Goal: Transaction & Acquisition: Purchase product/service

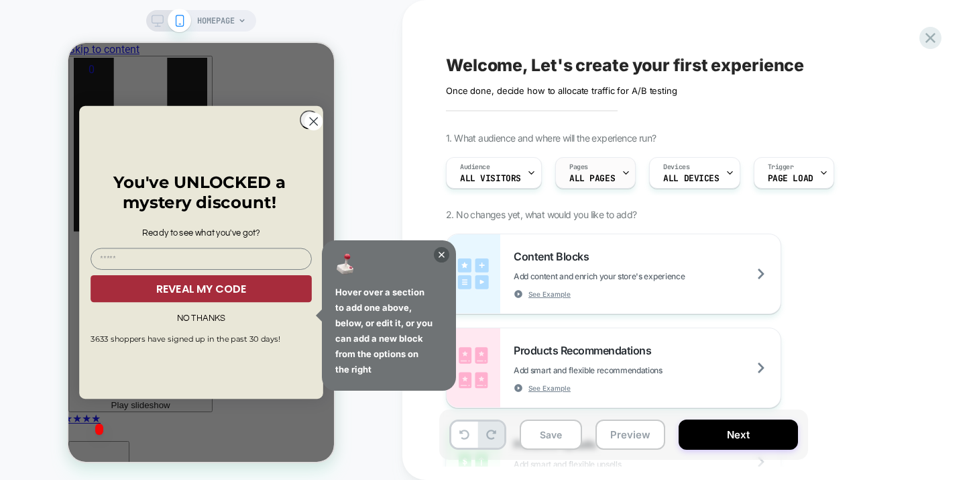
click at [592, 174] on span "ALL PAGES" at bounding box center [592, 178] width 46 height 9
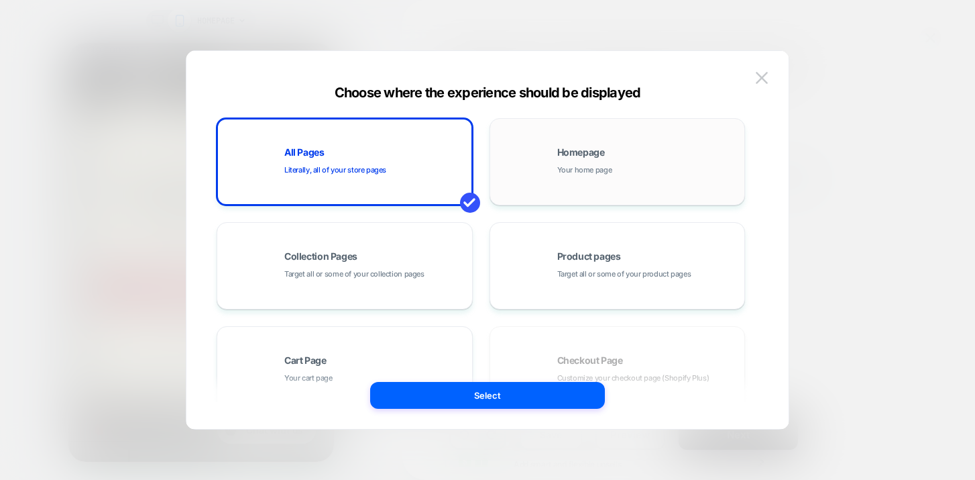
click at [636, 175] on div "Homepage Your home page" at bounding box center [647, 162] width 181 height 29
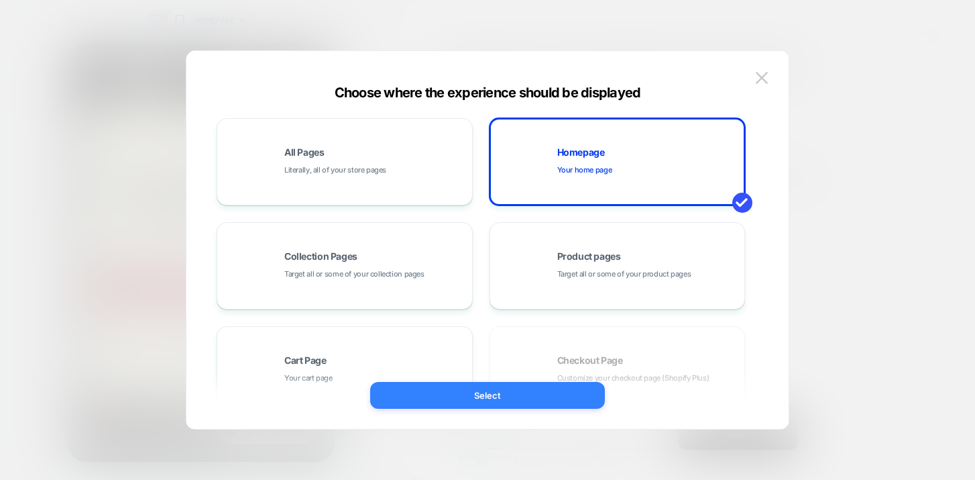
click at [473, 392] on button "Select" at bounding box center [487, 395] width 235 height 27
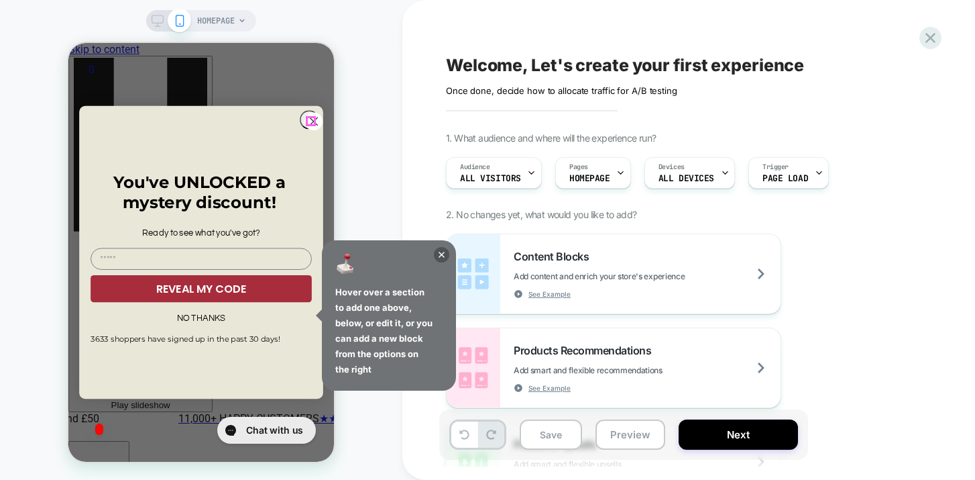
click at [310, 119] on icon "Close dialog" at bounding box center [313, 120] width 7 height 7
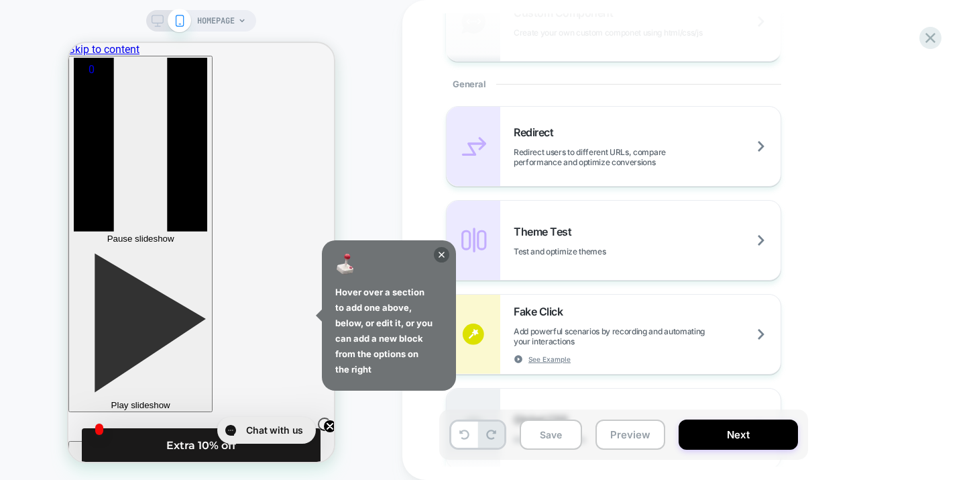
scroll to position [539, 0]
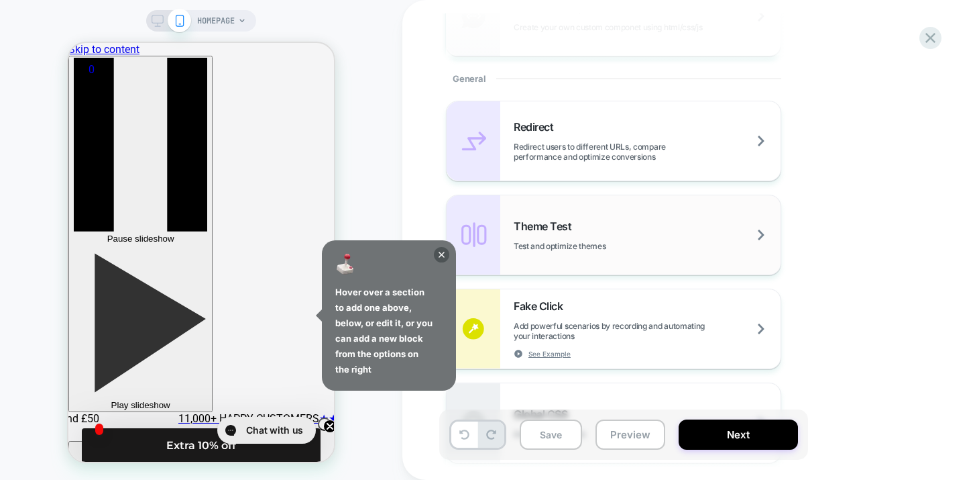
click at [558, 235] on div "Theme Test Test and optimize themes" at bounding box center [647, 235] width 267 height 32
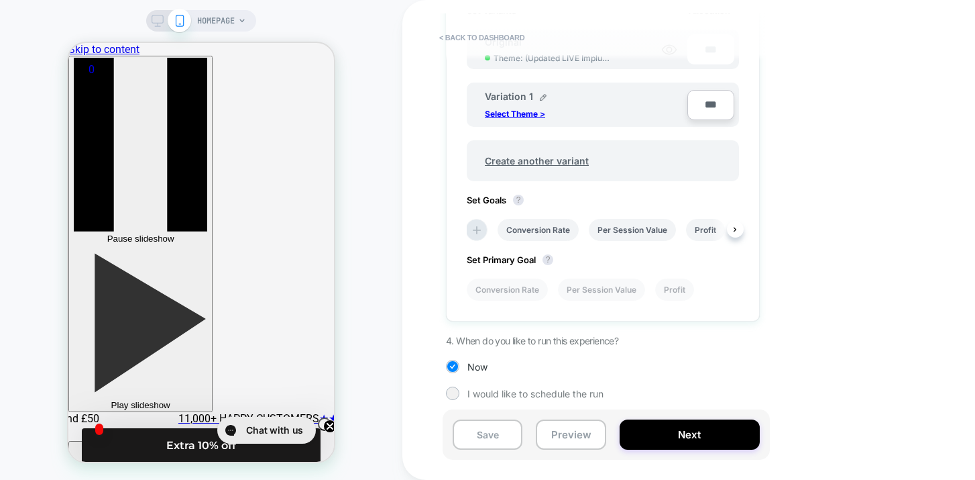
scroll to position [0, 0]
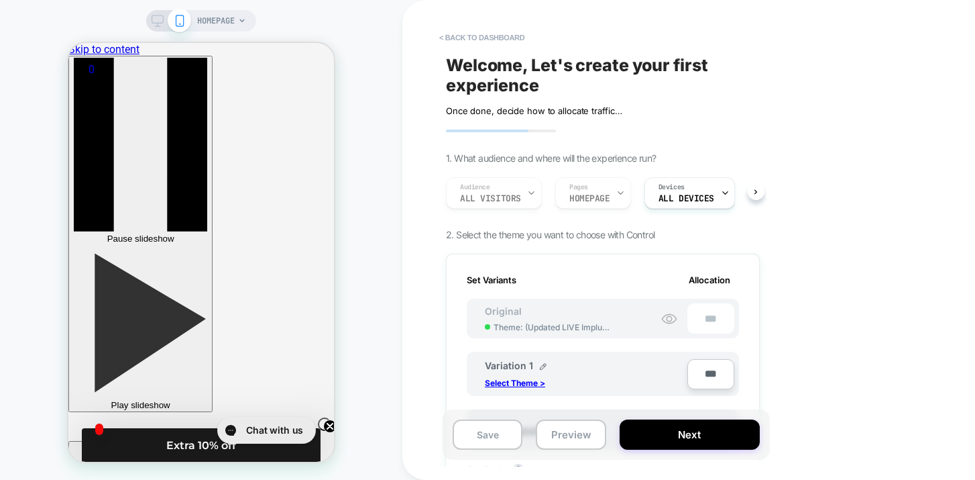
click at [575, 197] on div "Audience All Visitors Pages HOMEPAGE Devices ALL DEVICES" at bounding box center [596, 192] width 314 height 45
click at [594, 195] on div "Audience All Visitors Pages HOMEPAGE Devices ALL DEVICES" at bounding box center [596, 192] width 314 height 45
click at [598, 191] on div "Audience All Visitors Pages HOMEPAGE Devices ALL DEVICES" at bounding box center [596, 192] width 314 height 45
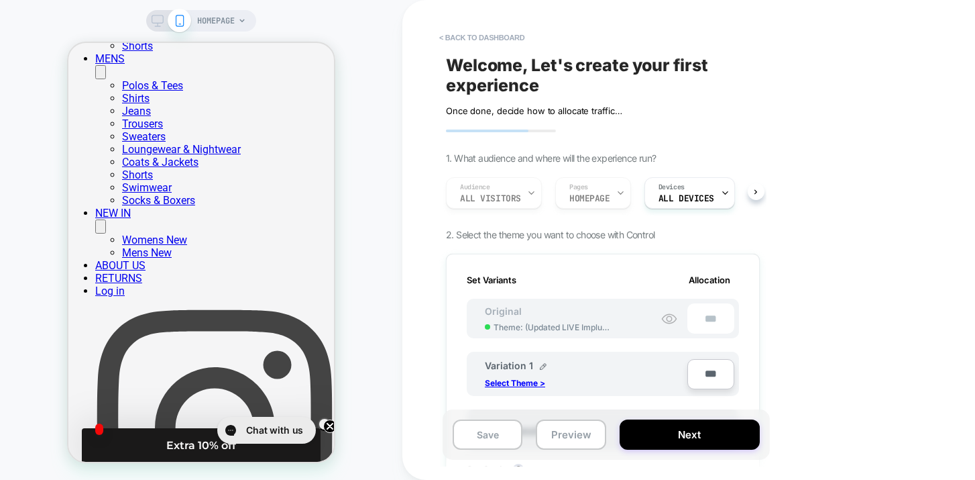
scroll to position [699, 0]
